Goal: Entertainment & Leisure: Consume media (video, audio)

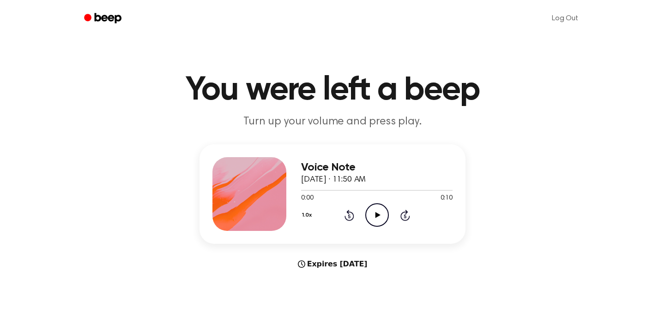
click at [378, 216] on icon "Play Audio" at bounding box center [377, 216] width 24 height 24
click at [378, 216] on icon at bounding box center [377, 215] width 4 height 6
click at [377, 210] on icon "Play Audio" at bounding box center [377, 216] width 24 height 24
click at [374, 213] on icon "Play Audio" at bounding box center [377, 216] width 24 height 24
click at [373, 211] on icon "Pause Audio" at bounding box center [377, 216] width 24 height 24
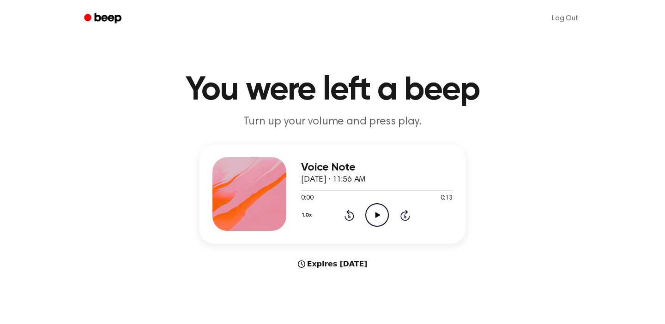
click at [384, 210] on icon "Play Audio" at bounding box center [377, 216] width 24 height 24
click at [377, 216] on icon at bounding box center [377, 215] width 5 height 6
click at [380, 215] on icon "Play Audio" at bounding box center [377, 216] width 24 height 24
click at [378, 220] on icon "Play Audio" at bounding box center [377, 216] width 24 height 24
click at [373, 213] on icon "Play Audio" at bounding box center [377, 216] width 24 height 24
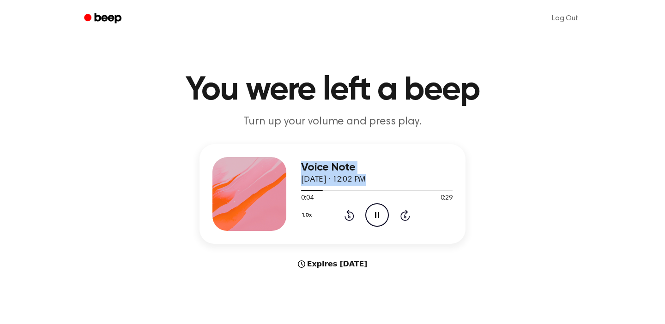
drag, startPoint x: 318, startPoint y: 192, endPoint x: 278, endPoint y: 192, distance: 39.7
click at [278, 192] on div "Voice Note [DATE] · 12:02 PM 0:04 0:29 Your browser does not support the [objec…" at bounding box center [332, 194] width 266 height 100
click at [509, 181] on div "Voice Note [DATE] · 12:02 PM 0:04 0:29 Your browser does not support the [objec…" at bounding box center [332, 207] width 642 height 126
click at [380, 213] on icon "Pause Audio" at bounding box center [377, 216] width 24 height 24
